Goal: Information Seeking & Learning: Learn about a topic

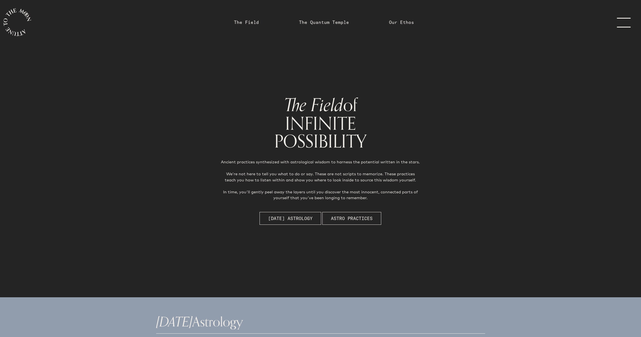
click at [303, 215] on span "[DATE] Astrology" at bounding box center [290, 218] width 44 height 7
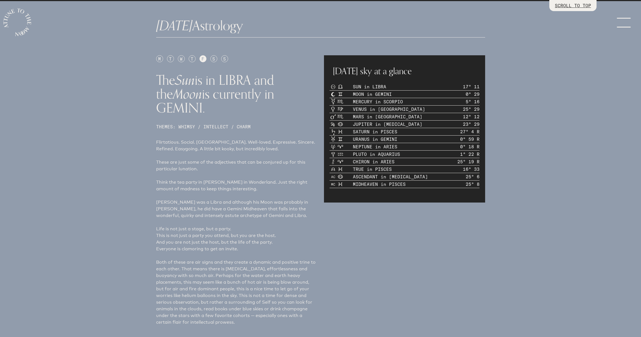
scroll to position [297, 0]
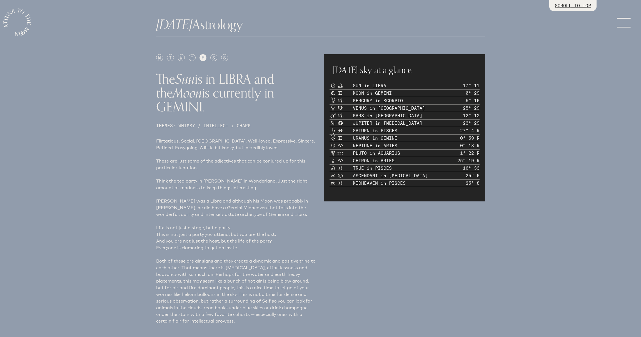
click at [213, 59] on div "S" at bounding box center [213, 57] width 7 height 7
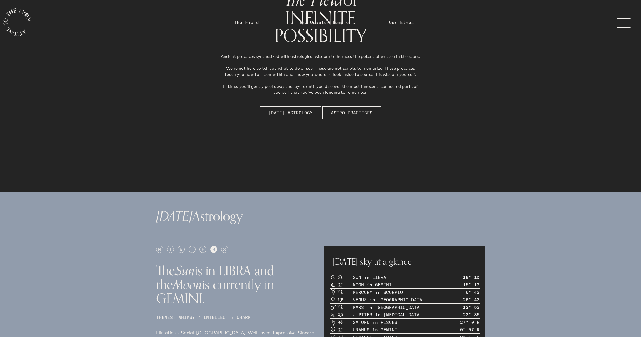
scroll to position [0, 0]
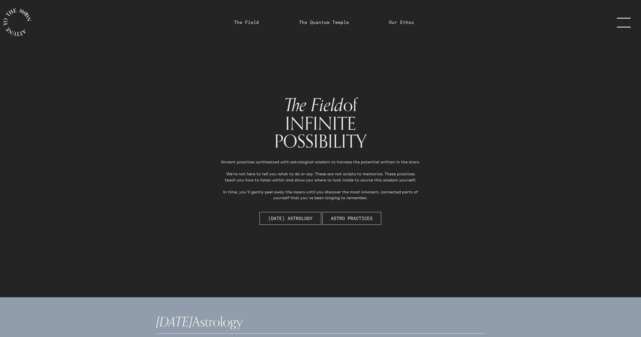
click at [18, 16] on icon "main navigation" at bounding box center [17, 22] width 28 height 28
click at [249, 21] on link "The Field" at bounding box center [246, 22] width 25 height 7
click at [13, 25] on icon "main navigation" at bounding box center [17, 22] width 28 height 28
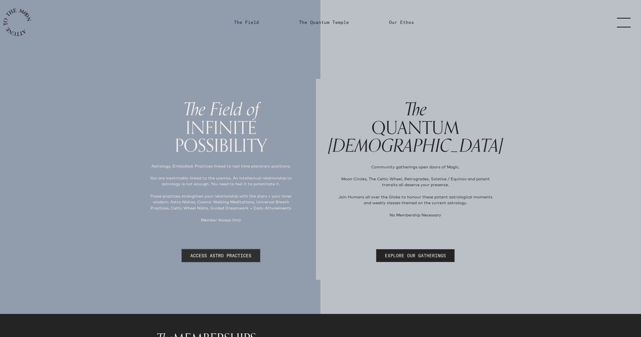
click at [216, 259] on link "ACCESS ASTRO PRACTICES" at bounding box center [221, 255] width 78 height 13
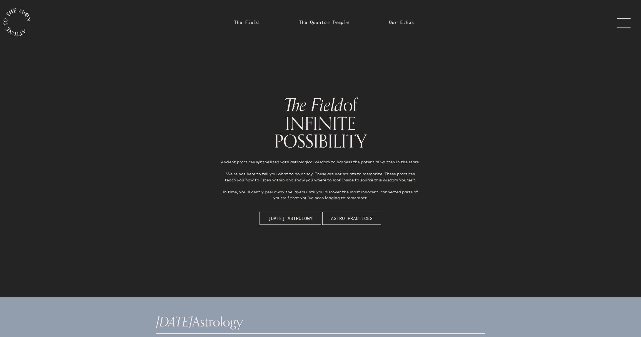
click at [351, 216] on span "Astro Practices" at bounding box center [352, 218] width 42 height 7
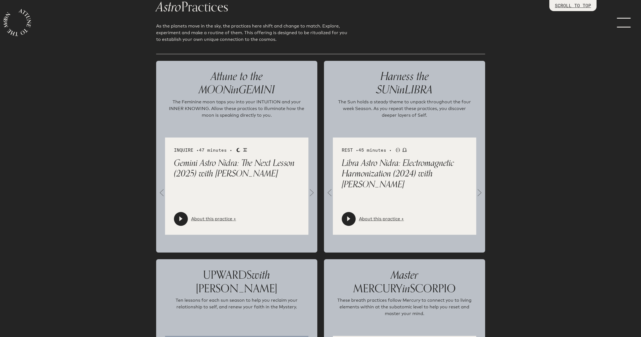
scroll to position [651, 0]
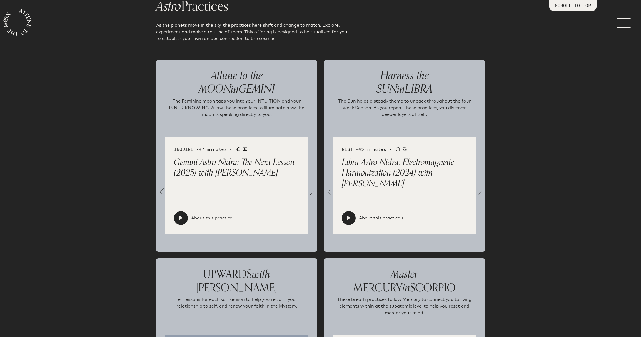
click at [201, 215] on link "About this practice +" at bounding box center [213, 218] width 45 height 7
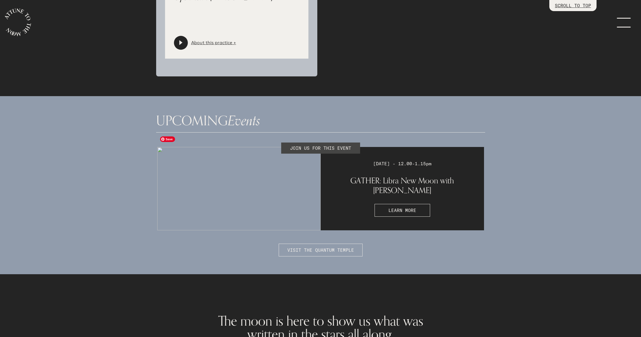
scroll to position [1422, 0]
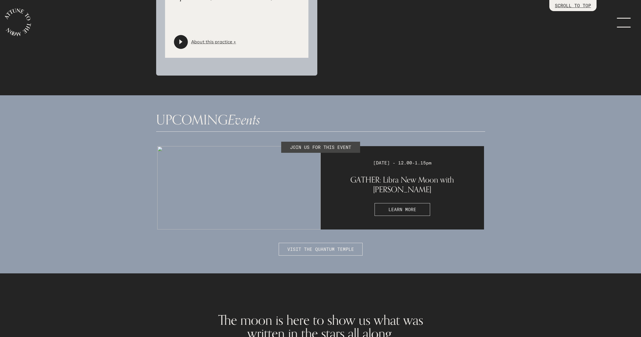
click at [410, 206] on span "LEARN MORE" at bounding box center [402, 209] width 28 height 7
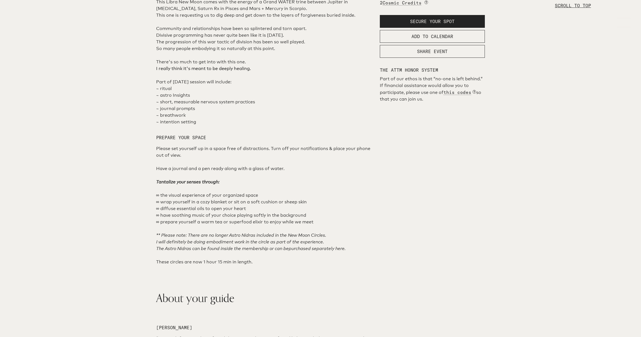
scroll to position [282, 0]
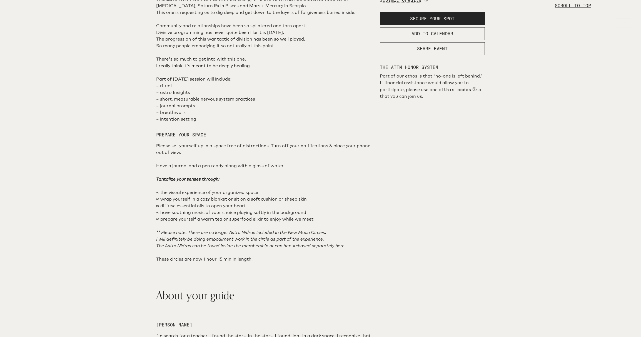
click at [425, 259] on div "The Details DATE: [DATE] TIME: 12.00-1.15pm MDT *If you can’t make the live eve…" at bounding box center [432, 199] width 112 height 570
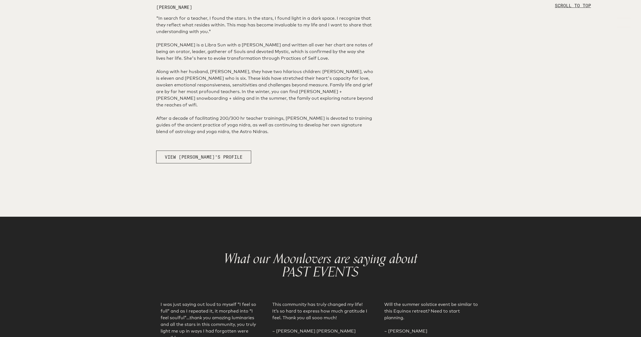
scroll to position [601, 0]
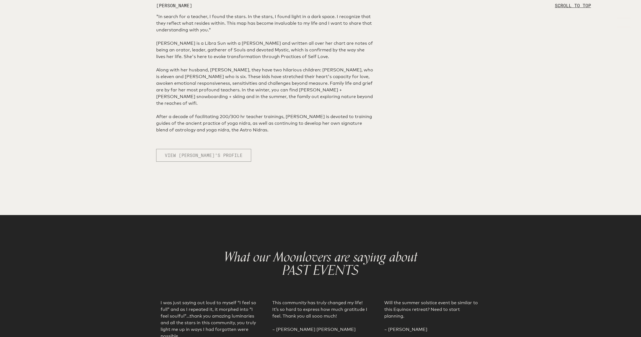
click at [190, 159] on span "VIEW [PERSON_NAME]'S PROFILE" at bounding box center [204, 155] width 78 height 7
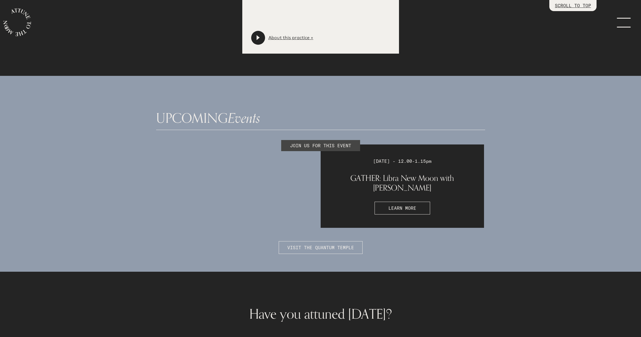
scroll to position [1693, 0]
